Goal: Information Seeking & Learning: Learn about a topic

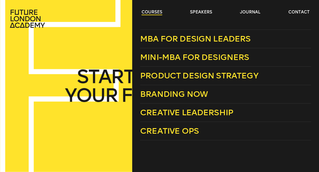
click at [151, 11] on link "courses" at bounding box center [152, 12] width 21 height 6
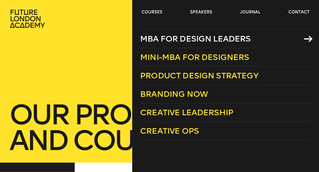
click at [196, 35] on span "MBA for Design Leaders" at bounding box center [195, 39] width 111 height 10
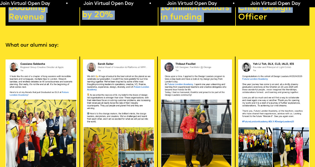
scroll to position [817, 0]
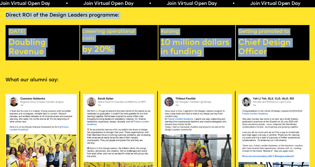
drag, startPoint x: 20, startPoint y: 18, endPoint x: 280, endPoint y: 71, distance: 265.4
click at [280, 71] on div "Join Virtual Open Day • Join Virtual Open Day • Join Virtual Open Day • Join Vi…" at bounding box center [157, 161] width 315 height 1956
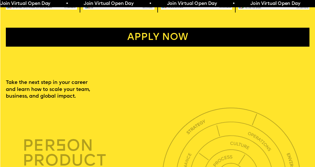
scroll to position [1080, 0]
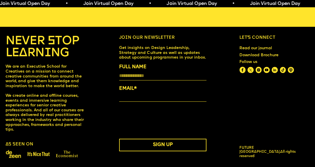
drag, startPoint x: 213, startPoint y: 68, endPoint x: 210, endPoint y: 70, distance: 3.3
click at [213, 68] on div "NEVER STOP LEARNING We are an Executive School for Creatives on a mission to co…" at bounding box center [157, 96] width 315 height 123
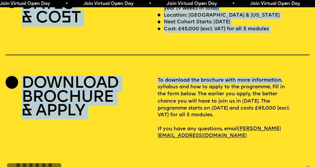
scroll to position [1324, 0]
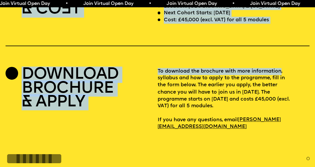
drag, startPoint x: 5, startPoint y: 59, endPoint x: 274, endPoint y: 126, distance: 276.6
copy div "Take the next step in your career and learn how to scale your team, business, a…"
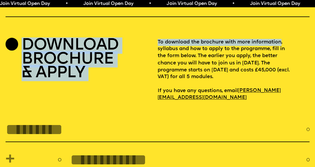
click at [280, 101] on p "To download the brochure with more information, syllabus and how to apply to th…" at bounding box center [234, 70] width 152 height 62
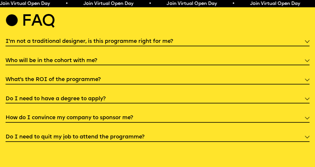
scroll to position [1645, 0]
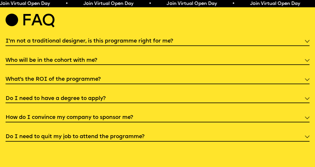
click at [117, 62] on div "Faq I'm not a traditional designer, is this programme right for me? Though the …" at bounding box center [157, 78] width 315 height 127
click at [116, 44] on h5 "I'm not a traditional designer, is this programme right for me?" at bounding box center [90, 42] width 168 height 6
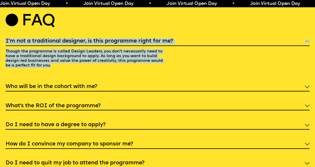
drag, startPoint x: 2, startPoint y: 63, endPoint x: 55, endPoint y: 91, distance: 59.7
click at [55, 91] on div "Faq I'm not a traditional designer, is this programme right for me? Though the …" at bounding box center [157, 92] width 315 height 154
copy div "I'm not a traditional designer, is this programme right for me? Though the prog…"
click at [263, 73] on div "I'm not a traditional designer, is this programme right for me? Though the prog…" at bounding box center [158, 54] width 304 height 36
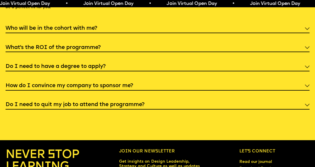
click at [113, 33] on div "Who will be in the cohort with me?" at bounding box center [158, 29] width 304 height 10
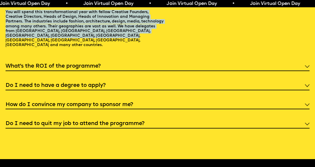
drag, startPoint x: 3, startPoint y: 29, endPoint x: 75, endPoint y: 64, distance: 79.9
click at [75, 64] on div "Faq I'm not a traditional designer, is this programme right for me? Though the …" at bounding box center [157, 42] width 315 height 172
copy div "Who will be in the cohort with me? You will spend this transformational year wi…"
click at [266, 52] on div "Who will be in the cohort with me? You will spend this transformational year wi…" at bounding box center [158, 24] width 304 height 55
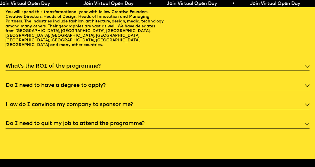
click at [104, 71] on div "What’s the ROI of the programme?" at bounding box center [158, 67] width 304 height 10
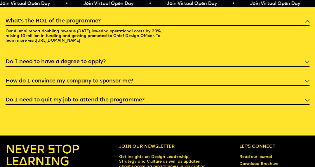
drag, startPoint x: 5, startPoint y: 46, endPoint x: 149, endPoint y: 74, distance: 146.3
click at [149, 74] on div "Faq I'm not a traditional designer, is this programme right for me? Though the …" at bounding box center [157, 30] width 315 height 149
copy div "What’s the ROI of the programme? Our Alumni report doubling revenue in 1 year, …"
click at [285, 74] on div "I'm not a traditional designer, is this programme right for me? Though the prog…" at bounding box center [158, 41] width 304 height 127
click at [68, 67] on div "Do I need to have a degree to apply?" at bounding box center [158, 62] width 304 height 10
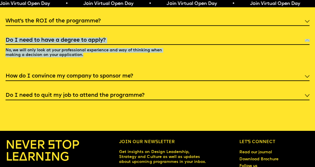
drag, startPoint x: 1, startPoint y: 66, endPoint x: 94, endPoint y: 88, distance: 95.0
click at [94, 88] on div "Faq I'm not a traditional designer, is this programme right for me? Though the …" at bounding box center [157, 28] width 315 height 144
copy div "Do I need to have a degree to apply? No, we will only look at your professional…"
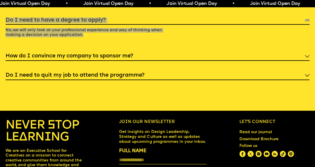
scroll to position [1732, 0]
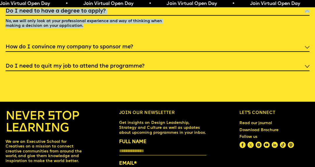
click at [264, 33] on div "Do I need to have a degree to apply? No, we will only look at your professional…" at bounding box center [158, 19] width 304 height 27
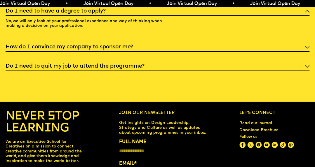
click at [64, 71] on div "I'm not a traditional designer, is this programme right for me? Though the prog…" at bounding box center [158, 10] width 304 height 122
click at [64, 50] on h5 "How do I convince my company to sponsor me?" at bounding box center [70, 47] width 128 height 6
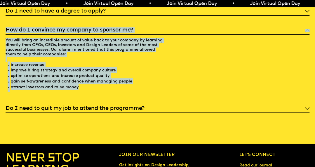
drag, startPoint x: 4, startPoint y: 58, endPoint x: 83, endPoint y: 126, distance: 103.9
click at [83, 113] on div "Faq I'm not a traditional designer, is this programme right for me? Though the …" at bounding box center [157, 20] width 315 height 186
copy div "How do I convince my company to sponsor me? You will bring an incredible amount…"
drag, startPoint x: 285, startPoint y: 76, endPoint x: 279, endPoint y: 80, distance: 7.4
click at [285, 76] on div "How do I convince my company to sponsor me? You will bring an incredible amount…" at bounding box center [158, 59] width 304 height 69
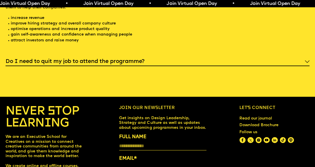
scroll to position [1820, 0]
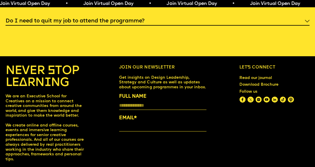
click at [94, 24] on h5 "Do I need to quit my job to attend the programme?" at bounding box center [75, 21] width 139 height 6
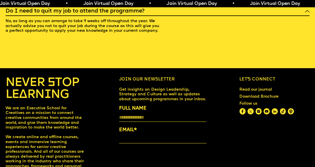
scroll to position [1732, 0]
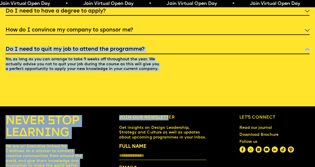
drag, startPoint x: 2, startPoint y: 76, endPoint x: 171, endPoint y: 104, distance: 171.2
click at [171, 76] on div "Do I need to quit my job to attend the programme? No, as long as you can arrang…" at bounding box center [158, 60] width 304 height 32
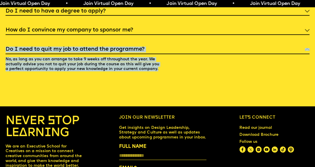
drag, startPoint x: 169, startPoint y: 100, endPoint x: 6, endPoint y: 76, distance: 164.0
click at [6, 76] on div "Do I need to quit my job to attend the programme? No, as long as you can arrang…" at bounding box center [158, 60] width 304 height 32
copy div "Do I need to quit my job to attend the programme? No, as long as you can arrang…"
click at [271, 76] on div "Do I need to quit my job to attend the programme? No, as long as you can arrang…" at bounding box center [158, 60] width 304 height 32
